Goal: Entertainment & Leisure: Consume media (video, audio)

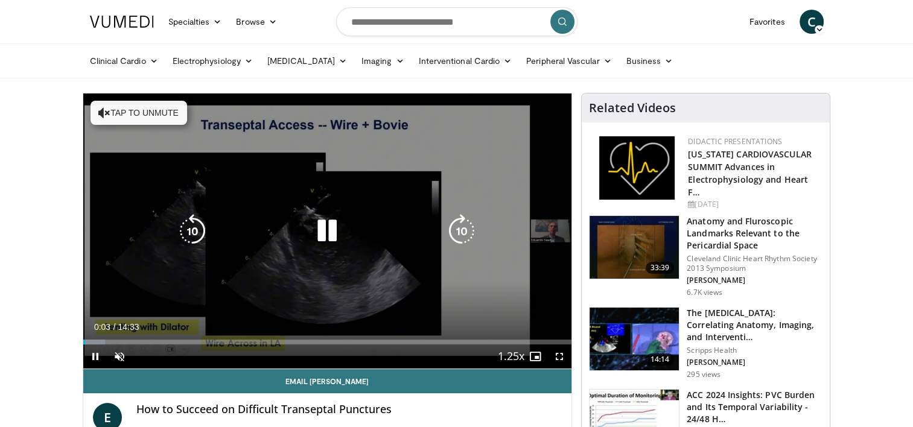
click at [151, 121] on button "Tap to unmute" at bounding box center [139, 113] width 97 height 24
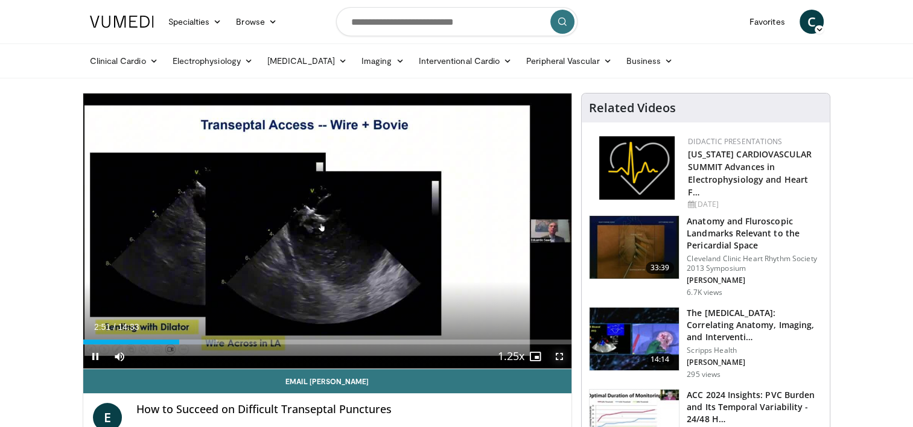
click at [560, 353] on span "Video Player" at bounding box center [559, 357] width 24 height 24
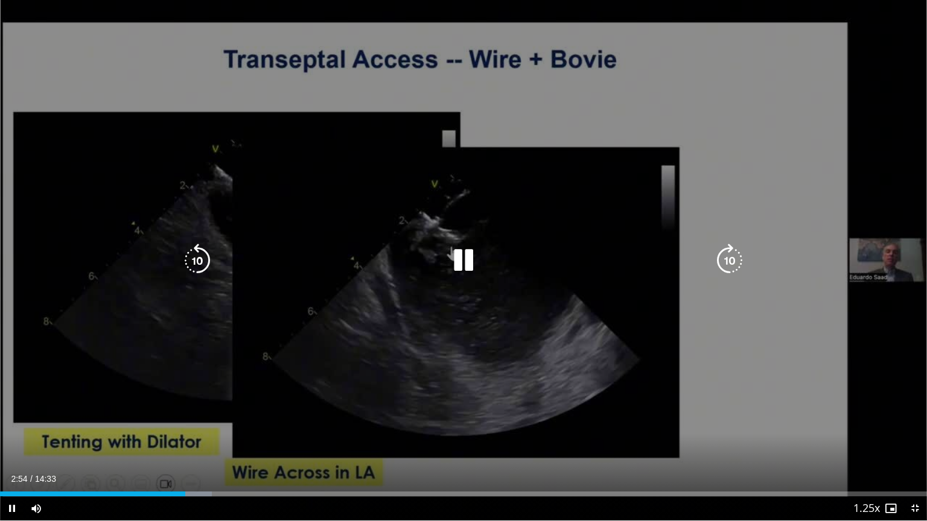
click at [463, 252] on icon "Video Player" at bounding box center [464, 261] width 34 height 34
click at [473, 255] on icon "Video Player" at bounding box center [464, 261] width 34 height 34
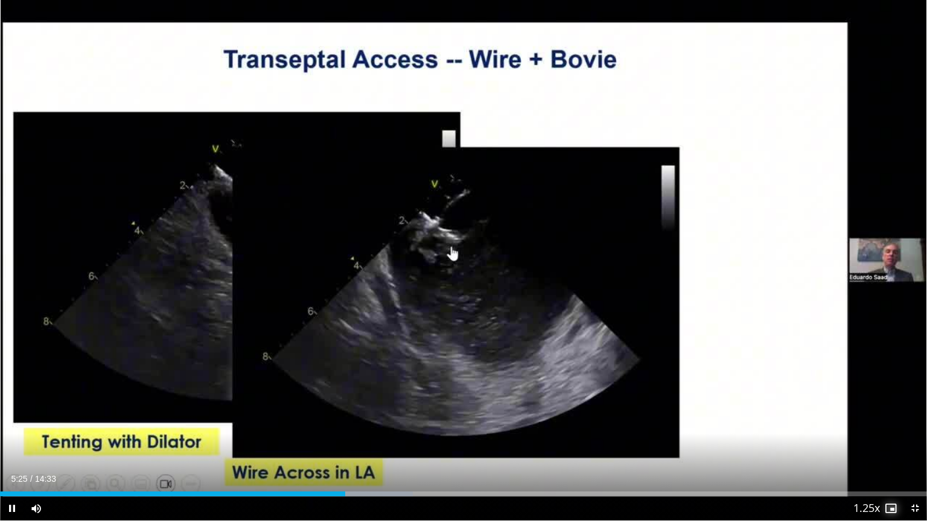
click at [893, 427] on span "Video Player" at bounding box center [891, 509] width 24 height 24
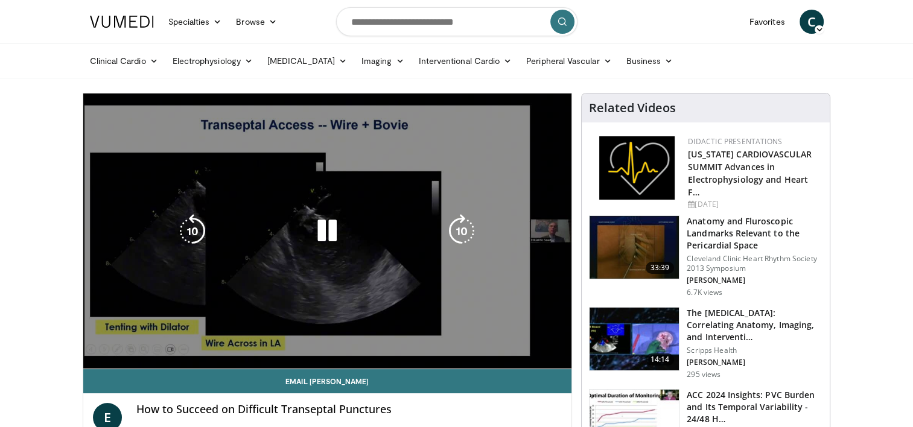
click at [399, 247] on div "10 seconds Tap to unmute" at bounding box center [327, 231] width 489 height 275
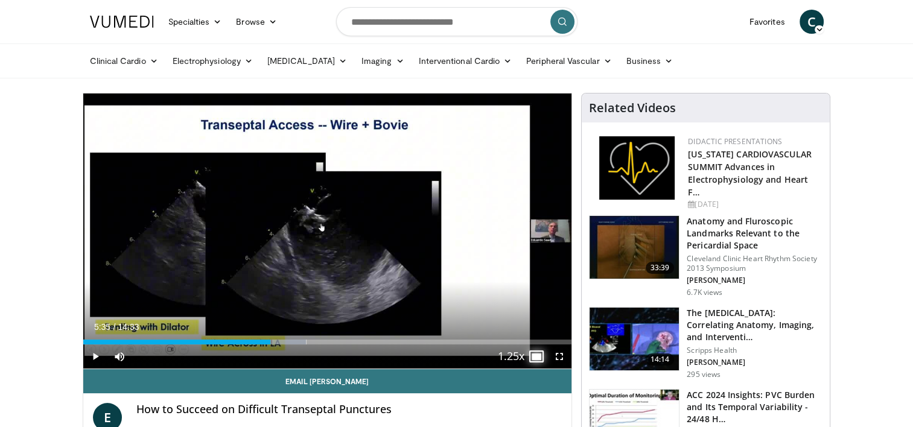
click at [543, 354] on span "Video Player" at bounding box center [535, 357] width 24 height 24
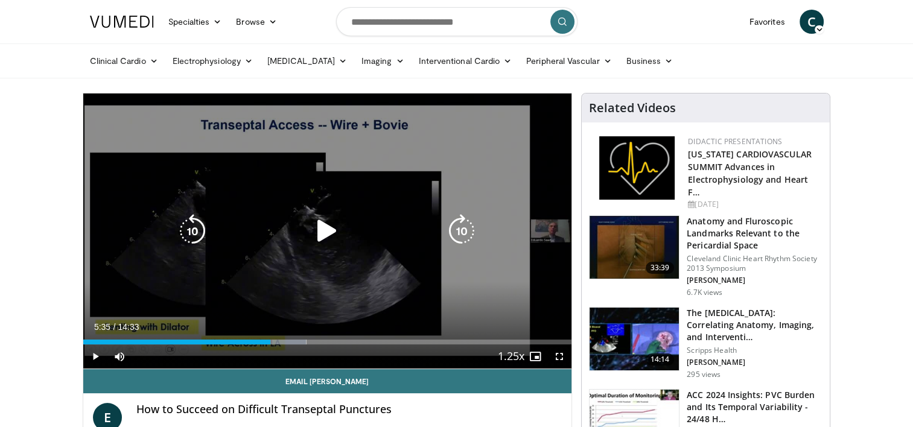
click at [326, 224] on icon "Video Player" at bounding box center [327, 231] width 34 height 34
